Goal: Information Seeking & Learning: Check status

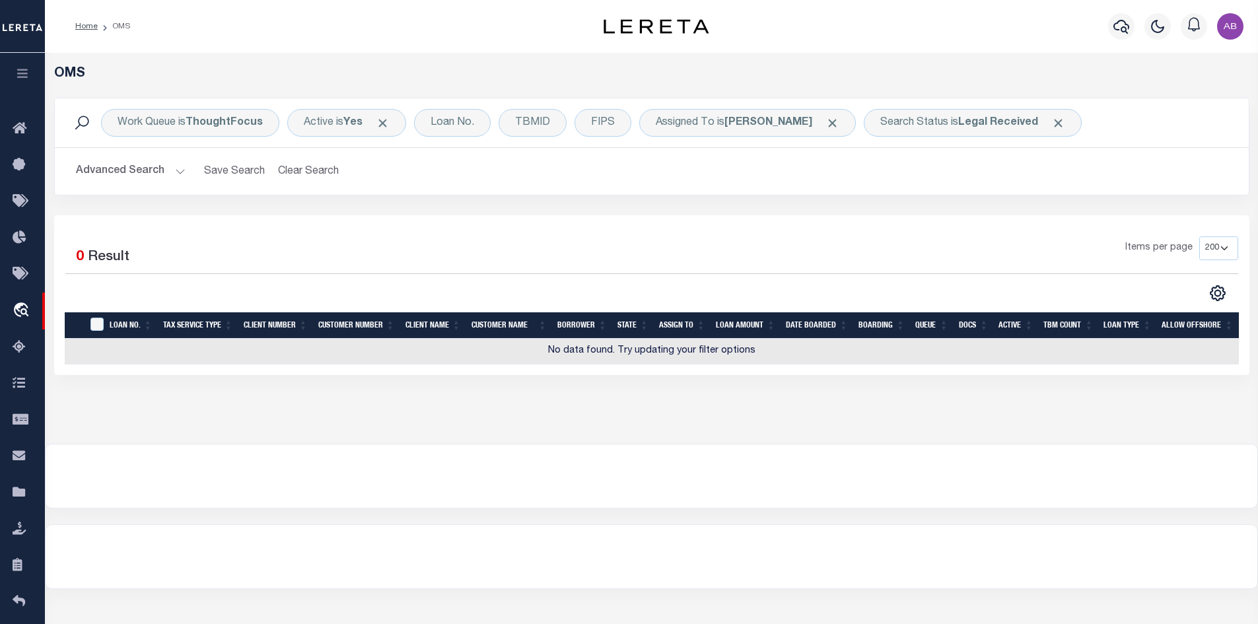
select select "200"
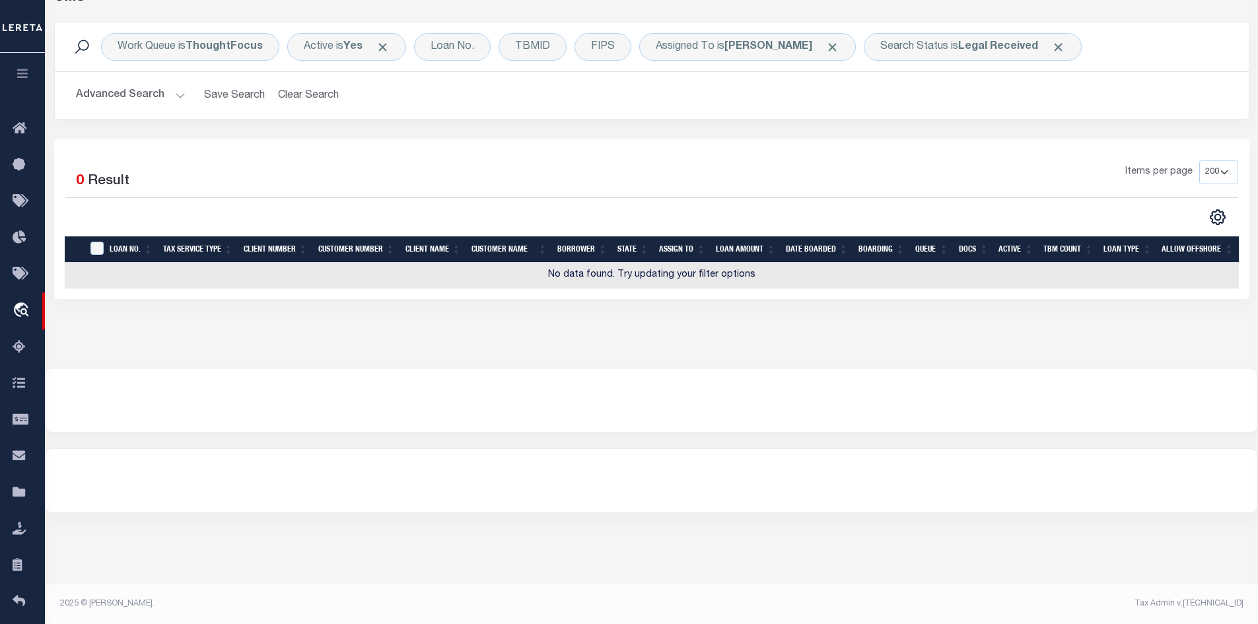
click at [894, 139] on div "Work Queue is ThoughtFocus Active is Yes Loan No. TBMID FIPS Assigned To is [PE…" at bounding box center [651, 81] width 1215 height 118
click at [739, 313] on div "OMS Work Queue is ThoughtFocus Active is Yes Loan No. TBMID FIPS Assigned To is…" at bounding box center [651, 159] width 1205 height 338
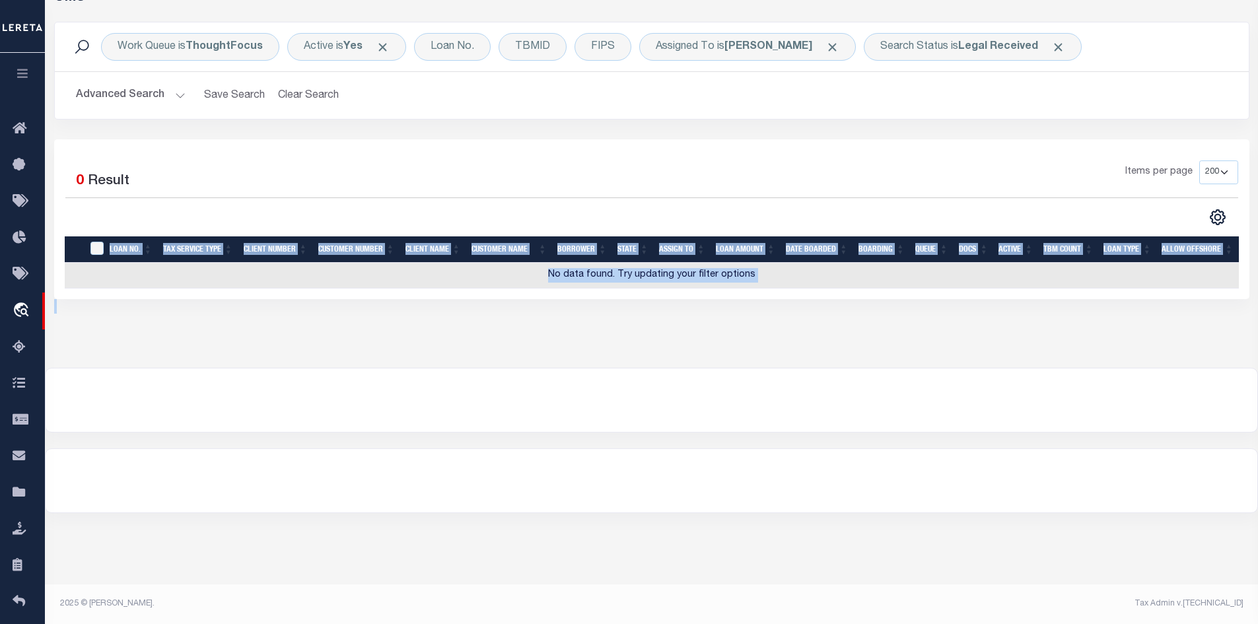
drag, startPoint x: 604, startPoint y: 203, endPoint x: 692, endPoint y: 351, distance: 172.1
click at [692, 351] on div "OMS Work Queue is ThoughtFocus Active is Yes Loan No. TBMID FIPS Assigned To is…" at bounding box center [651, 172] width 1213 height 391
click at [691, 353] on div "OMS Work Queue is ThoughtFocus Active is Yes Loan No. TBMID FIPS Assigned To is…" at bounding box center [651, 172] width 1213 height 391
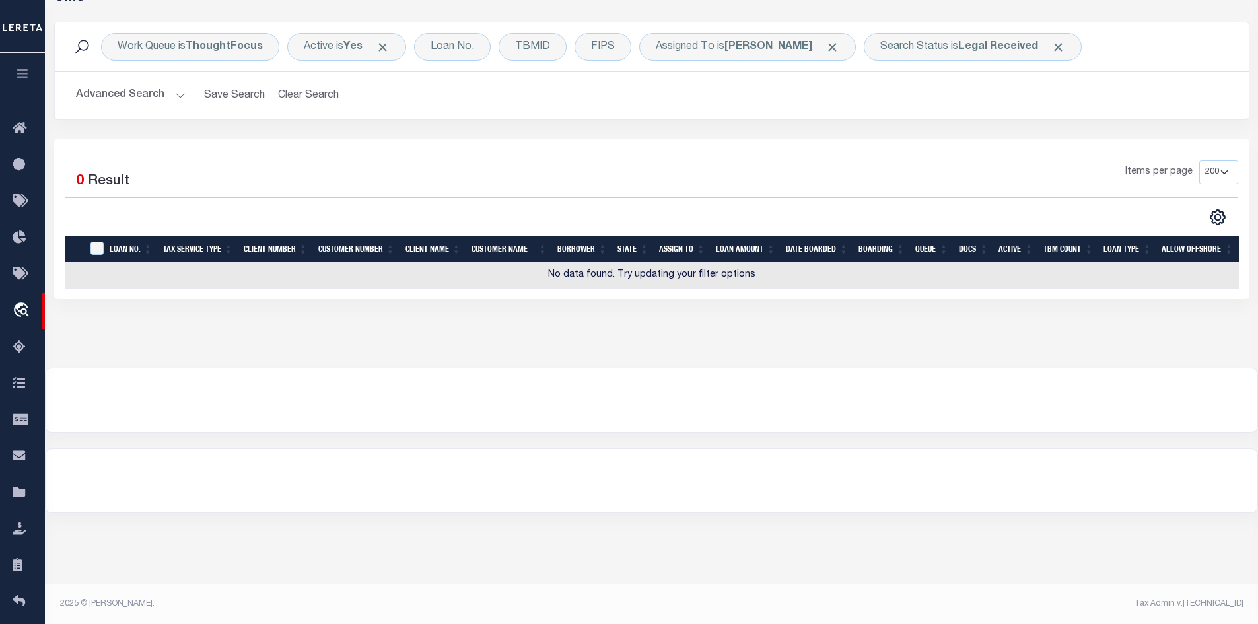
click at [684, 213] on div "CSV Export Selected Print Show Filter Show Search Columns 0: 1: 2: LOAN NO. 3: …" at bounding box center [945, 217] width 587 height 17
drag, startPoint x: 684, startPoint y: 213, endPoint x: 446, endPoint y: 323, distance: 262.1
click at [446, 323] on div "OMS Work Queue is ThoughtFocus Active is Yes Loan No. TBMID FIPS Assigned To is…" at bounding box center [651, 159] width 1205 height 338
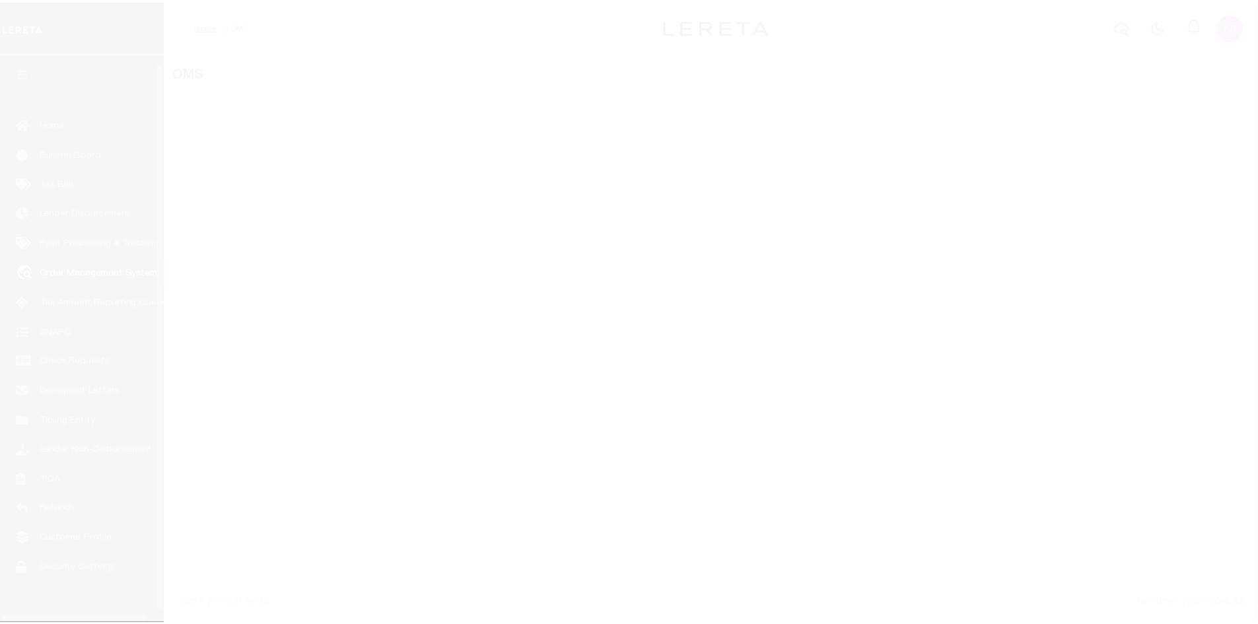
scroll to position [19, 0]
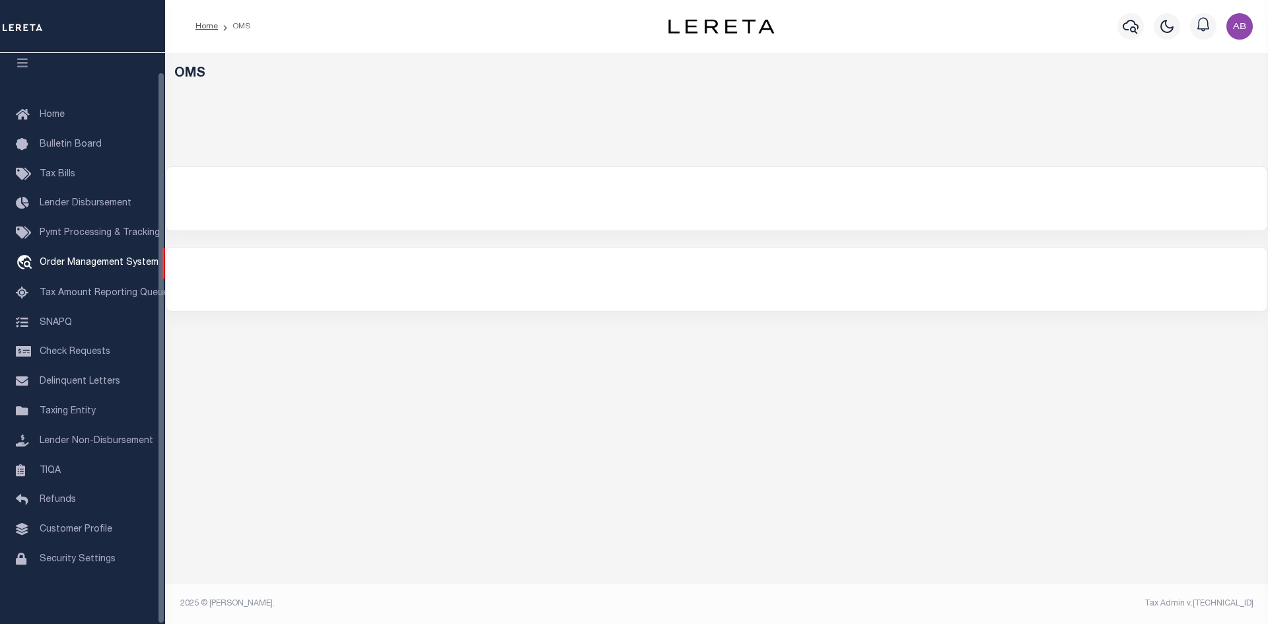
select select "200"
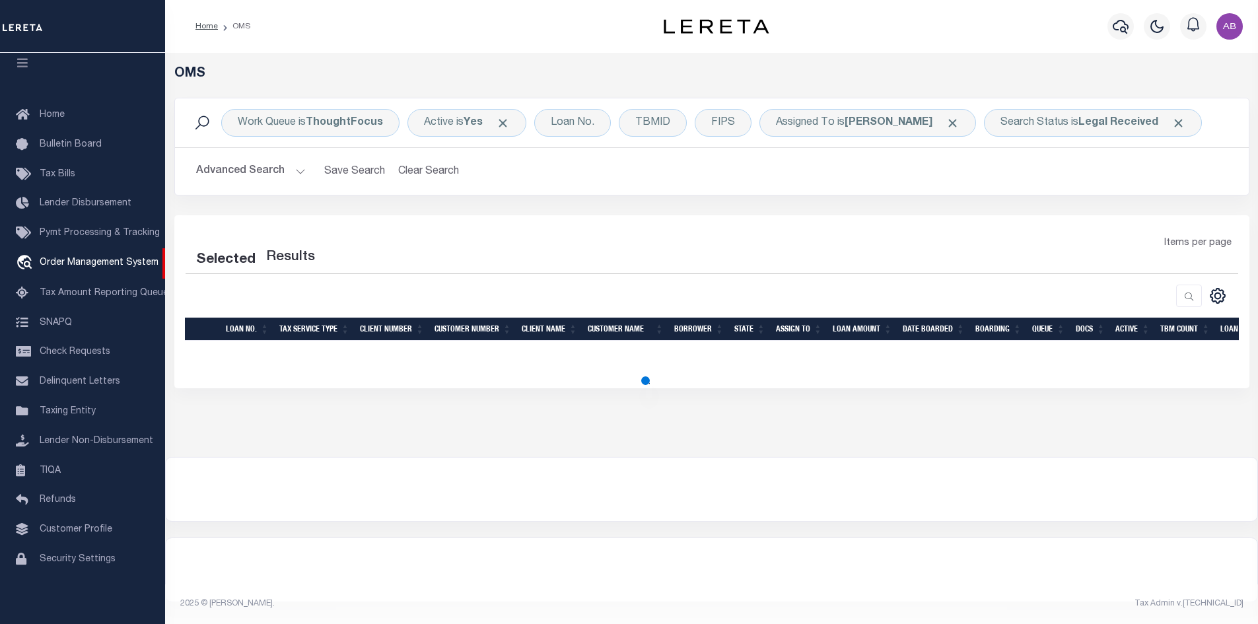
select select "200"
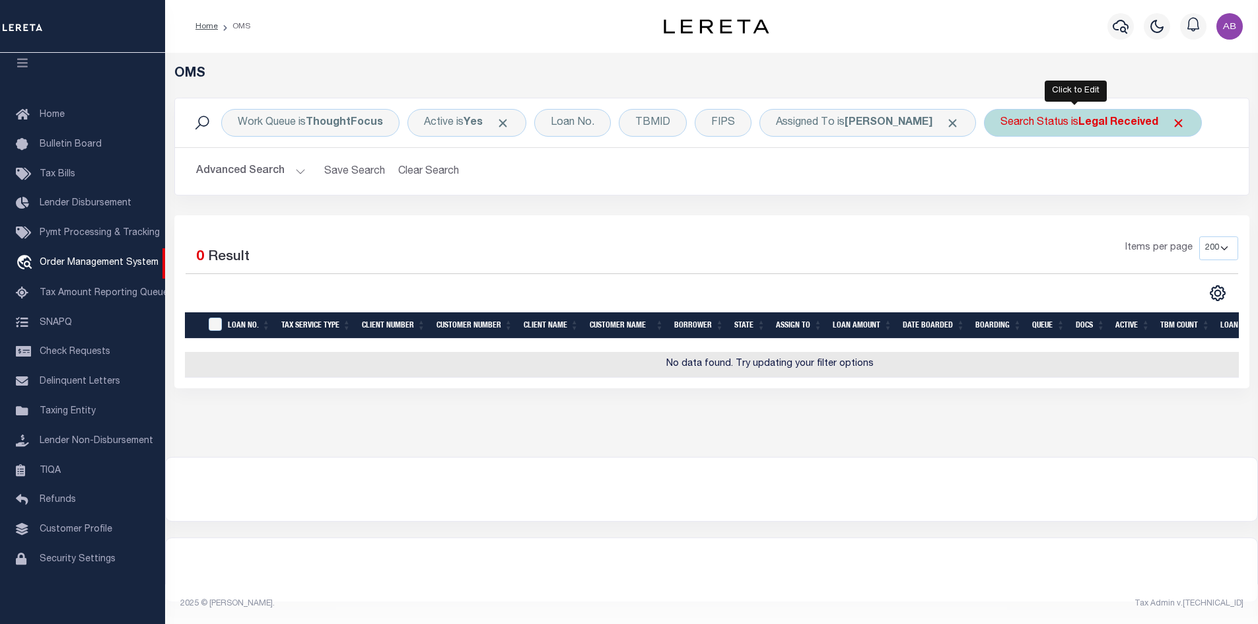
click at [1079, 118] on b "Legal Received" at bounding box center [1119, 123] width 80 height 11
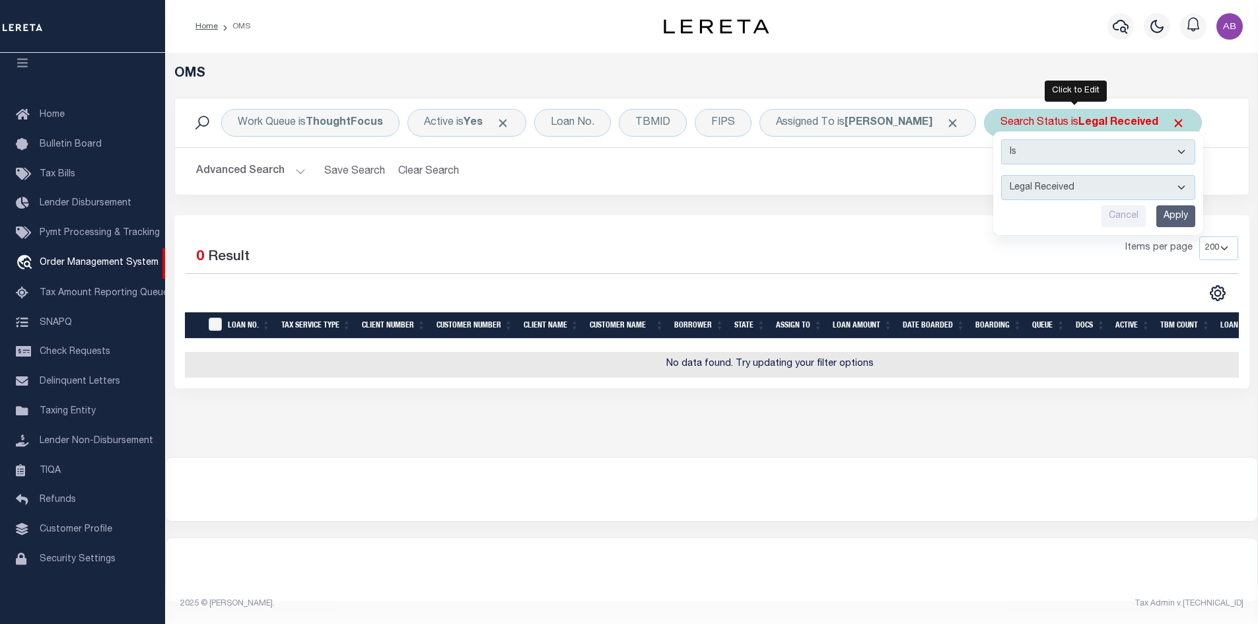
click at [1059, 184] on select "Automated Search Bad Parcel Complete Duplicate Parcel High Dollar Reporting In …" at bounding box center [1098, 187] width 194 height 25
select select "IP"
click at [1001, 175] on select "Automated Search Bad Parcel Complete Duplicate Parcel High Dollar Reporting In …" at bounding box center [1098, 187] width 194 height 25
click at [1102, 215] on input "Cancel" at bounding box center [1124, 216] width 44 height 22
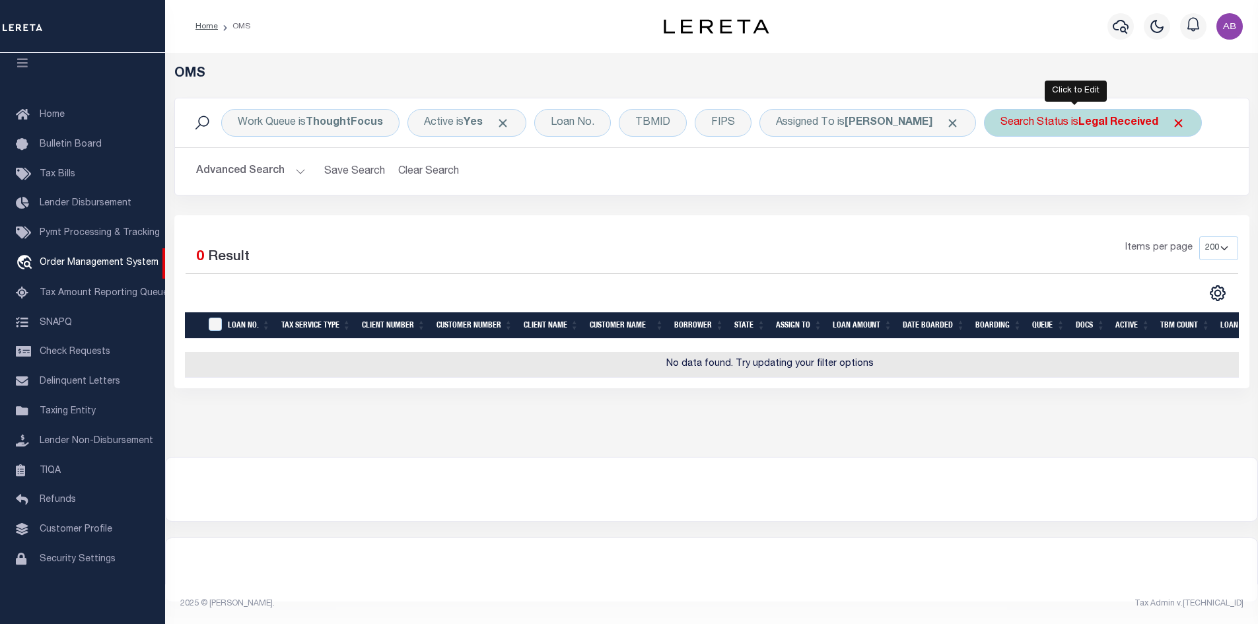
click at [1038, 125] on div "Search Status is Legal Received" at bounding box center [1093, 123] width 218 height 28
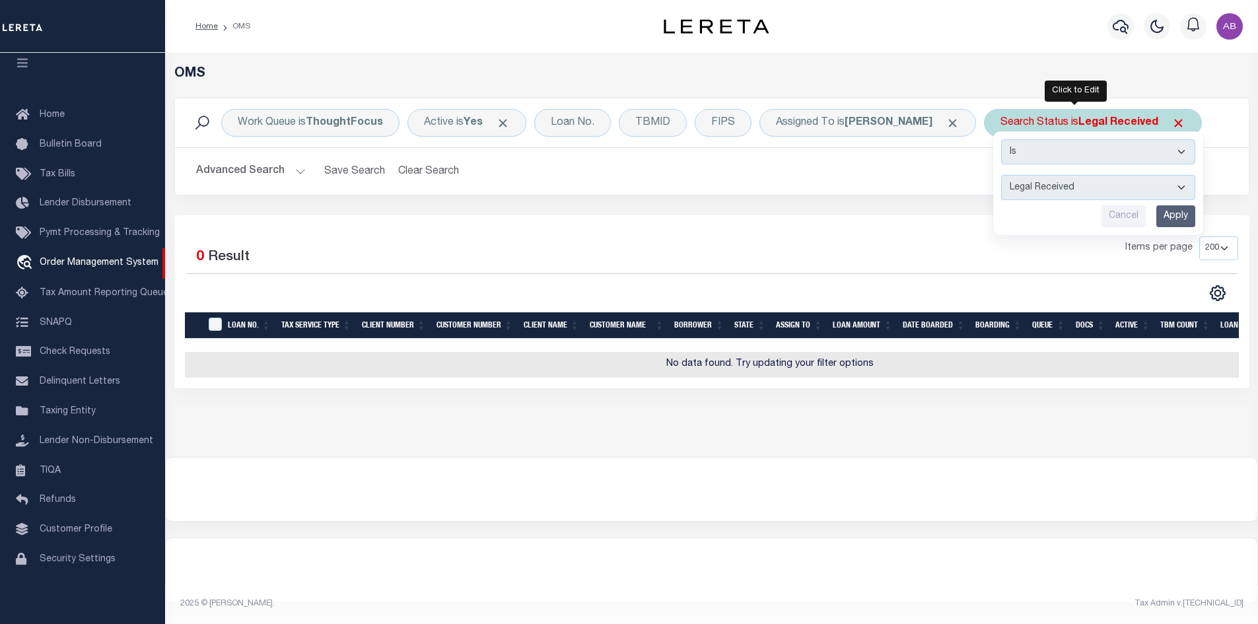
click at [1037, 190] on select "Automated Search Bad Parcel Complete Duplicate Parcel High Dollar Reporting In …" at bounding box center [1098, 187] width 194 height 25
select select "PA"
click at [1001, 175] on select "Automated Search Bad Parcel Complete Duplicate Parcel High Dollar Reporting In …" at bounding box center [1098, 187] width 194 height 25
click at [1160, 215] on input "Apply" at bounding box center [1176, 216] width 39 height 22
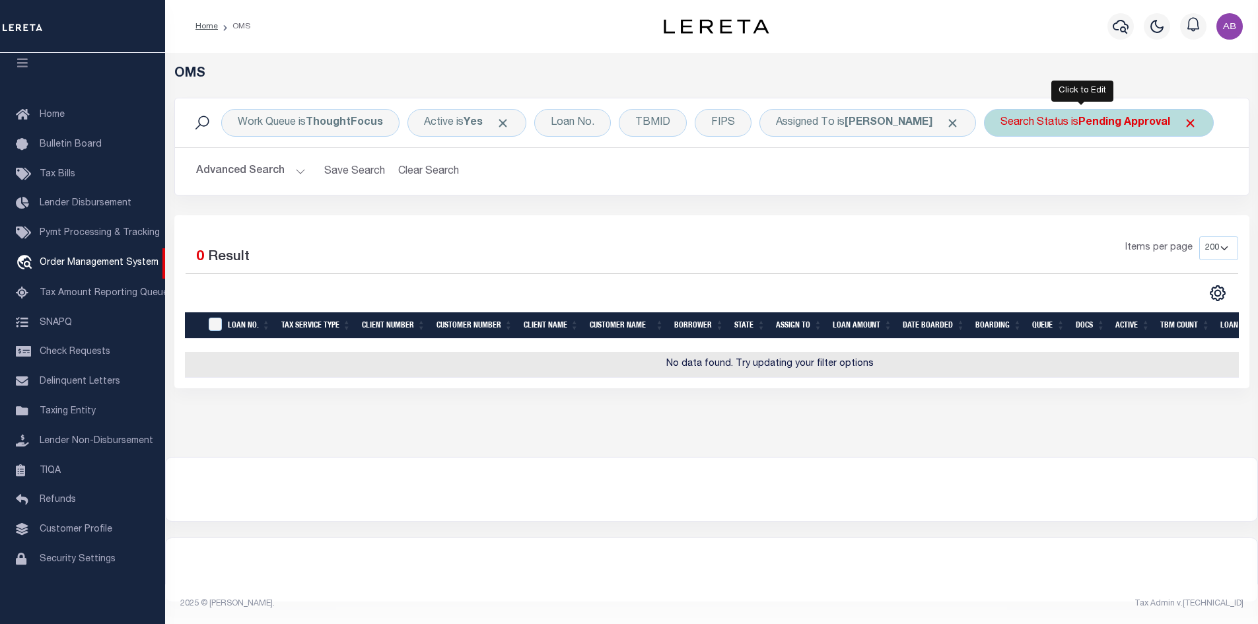
click at [1094, 124] on b "Pending Approval" at bounding box center [1125, 123] width 92 height 11
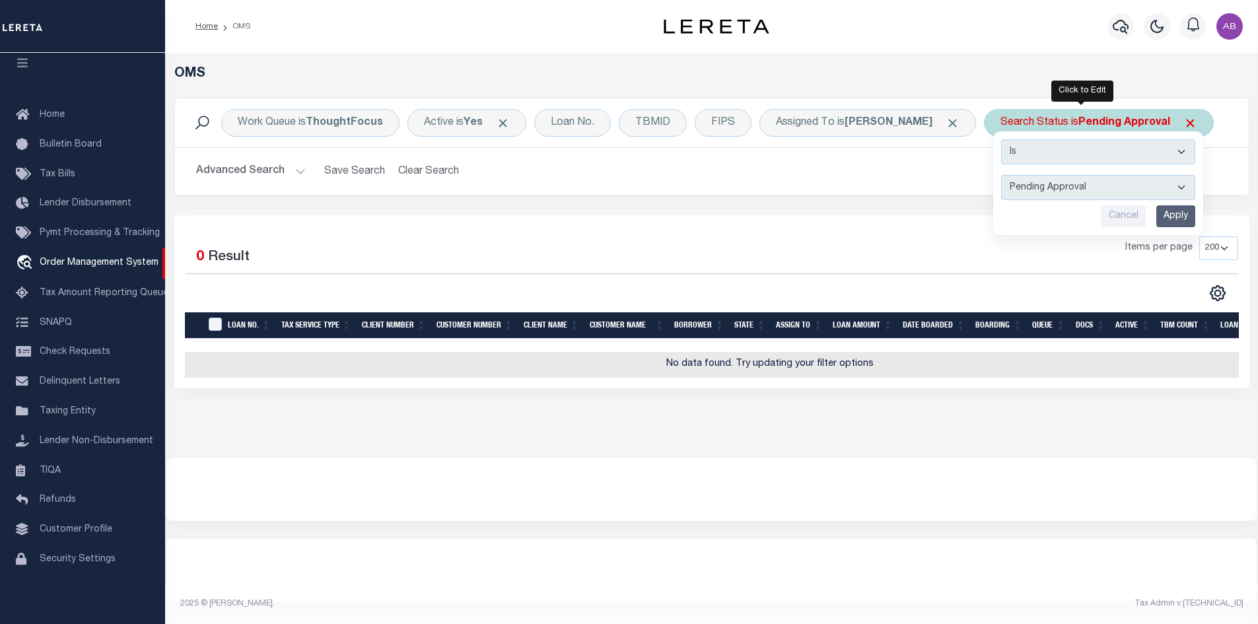
click at [1100, 186] on select "Automated Search Bad Parcel Complete Duplicate Parcel High Dollar Reporting In …" at bounding box center [1098, 187] width 194 height 25
select select "RD"
click at [1001, 175] on select "Automated Search Bad Parcel Complete Duplicate Parcel High Dollar Reporting In …" at bounding box center [1098, 187] width 194 height 25
click at [1168, 218] on input "Apply" at bounding box center [1176, 216] width 39 height 22
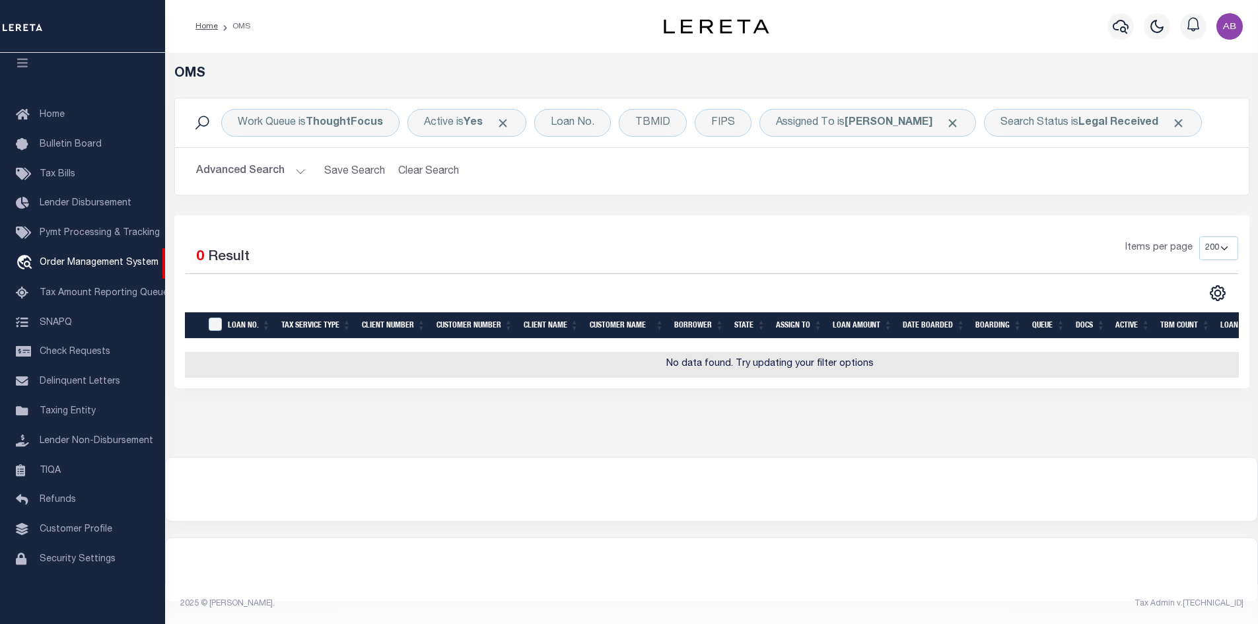
click at [941, 222] on div "Selected 0 Result Items per page 10 25 50 100 200" at bounding box center [711, 301] width 1075 height 173
